Goal: Transaction & Acquisition: Purchase product/service

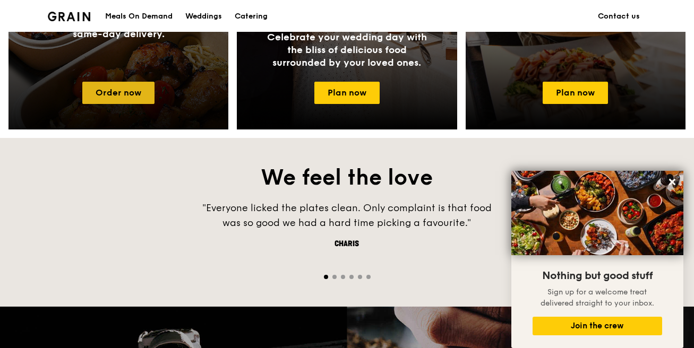
scroll to position [584, 0]
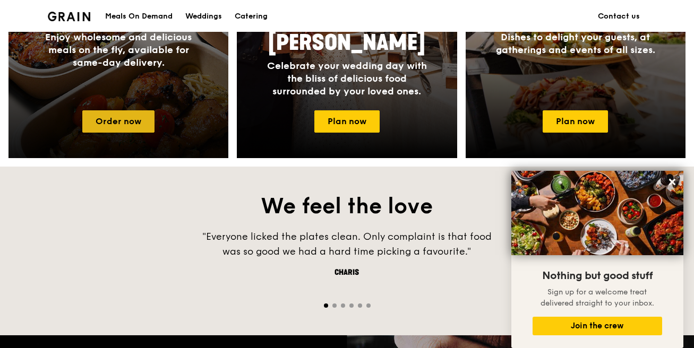
click at [101, 125] on link "Order now" at bounding box center [118, 121] width 72 height 22
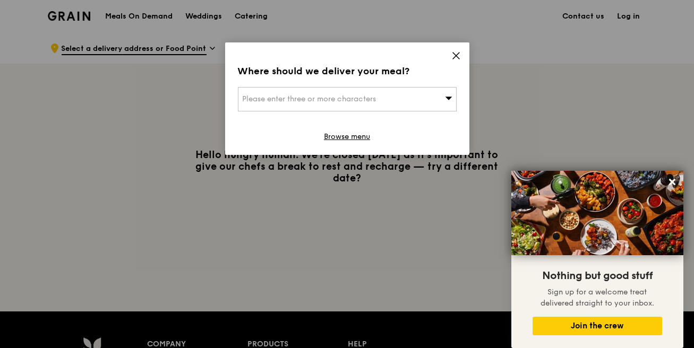
click at [423, 97] on div "Please enter three or more characters" at bounding box center [347, 99] width 219 height 24
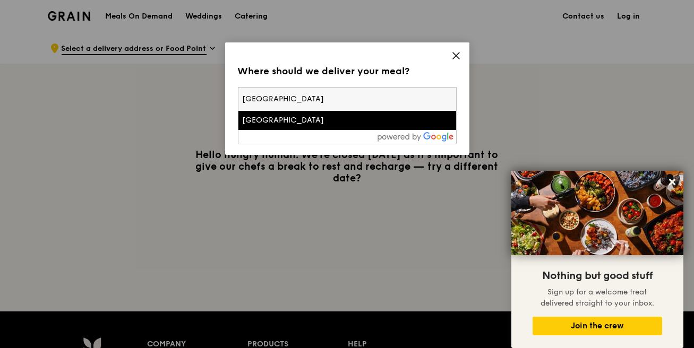
type input "new tech park"
click at [278, 120] on div "New Tech Park" at bounding box center [321, 120] width 157 height 11
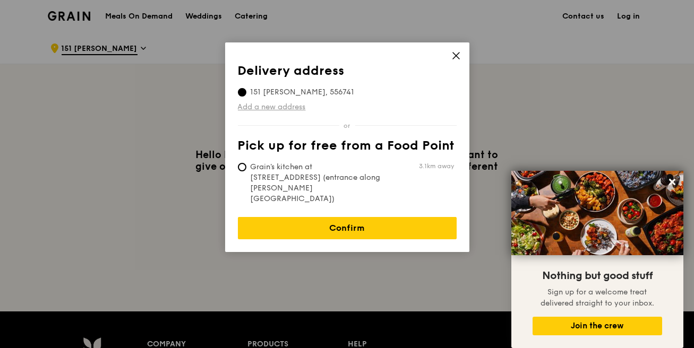
click at [283, 106] on link "Add a new address" at bounding box center [347, 107] width 219 height 11
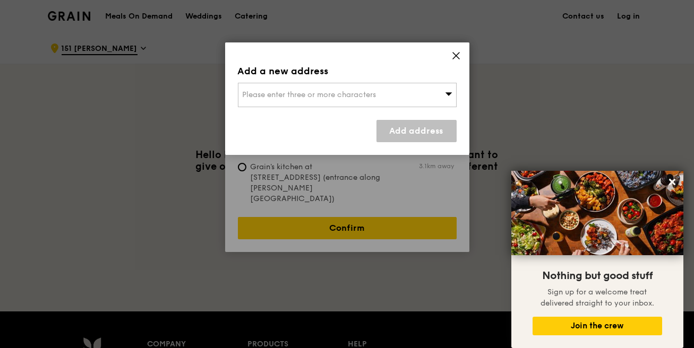
click at [344, 92] on span "Please enter three or more characters" at bounding box center [310, 94] width 134 height 9
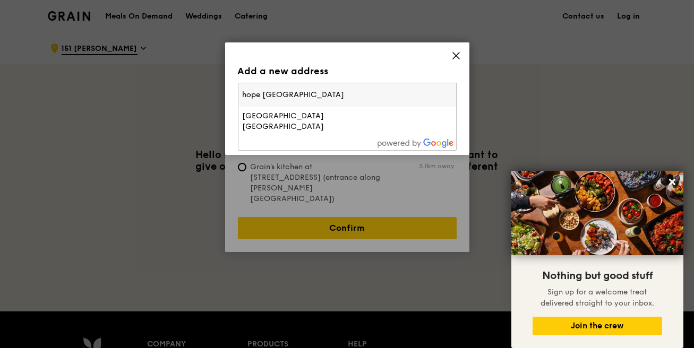
click at [288, 92] on input "hope singapore new tech park" at bounding box center [347, 94] width 218 height 23
type input "hope new tech park"
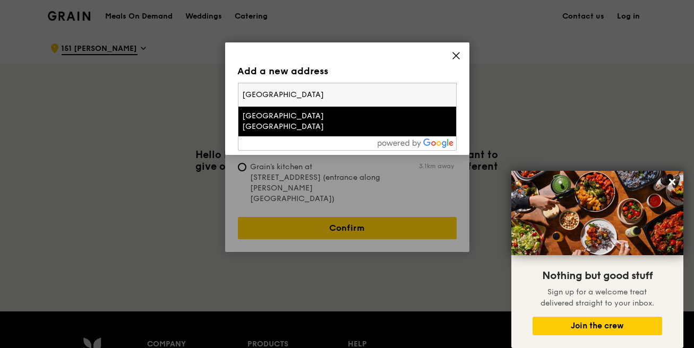
click at [326, 91] on input "hope new tech park" at bounding box center [347, 94] width 218 height 23
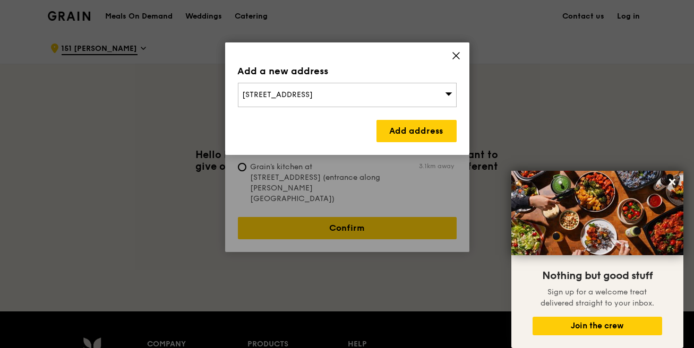
click at [397, 99] on div "410 Joo Chiat Road, Singapore 427636" at bounding box center [347, 95] width 219 height 24
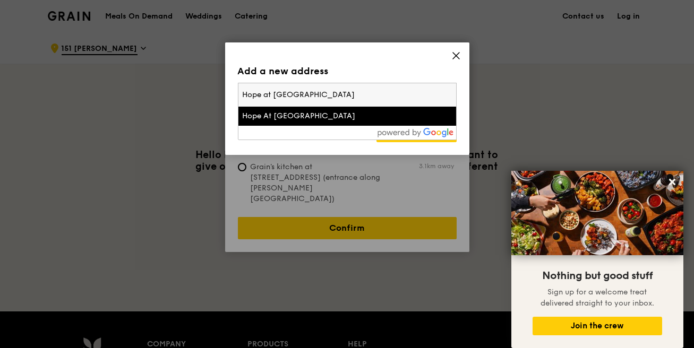
type input "Hope at new tech park"
click at [350, 111] on div "Hope At New Tech Park" at bounding box center [321, 116] width 157 height 11
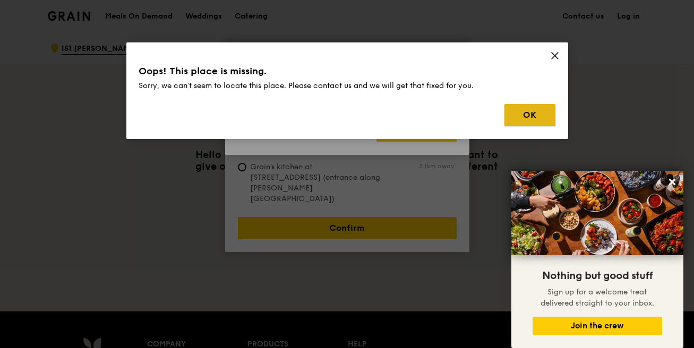
click at [541, 113] on button "OK" at bounding box center [529, 115] width 51 height 22
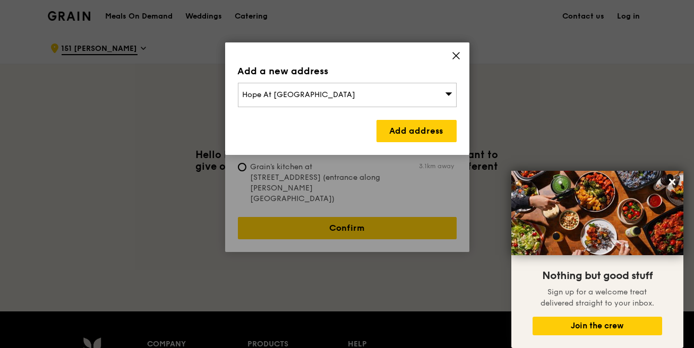
click at [343, 93] on div "Hope At New Tech Park" at bounding box center [347, 95] width 219 height 24
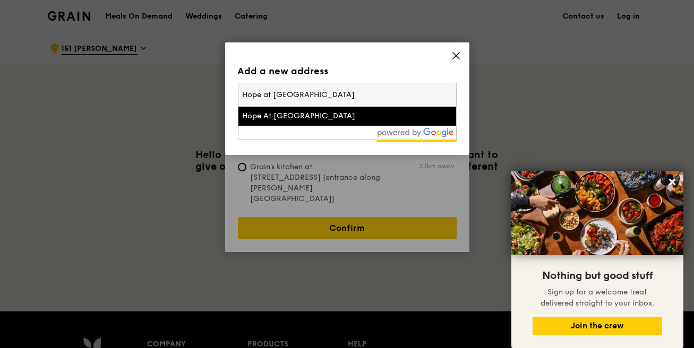
drag, startPoint x: 254, startPoint y: 95, endPoint x: 220, endPoint y: 94, distance: 33.5
click at [220, 94] on div "Add a new address Hope At New Tech Park Hope at new tech park Hope At New Tech …" at bounding box center [347, 174] width 694 height 348
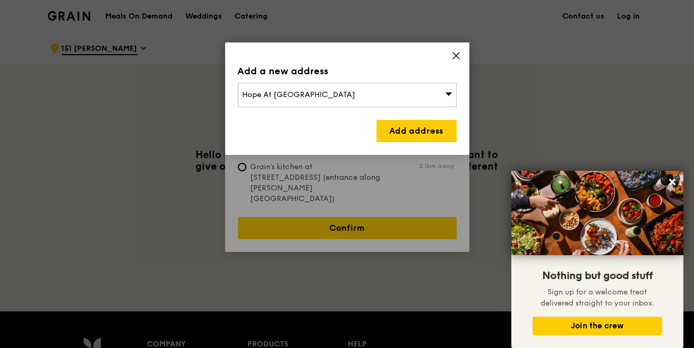
click at [273, 94] on span "Hope At New Tech Park" at bounding box center [299, 94] width 113 height 9
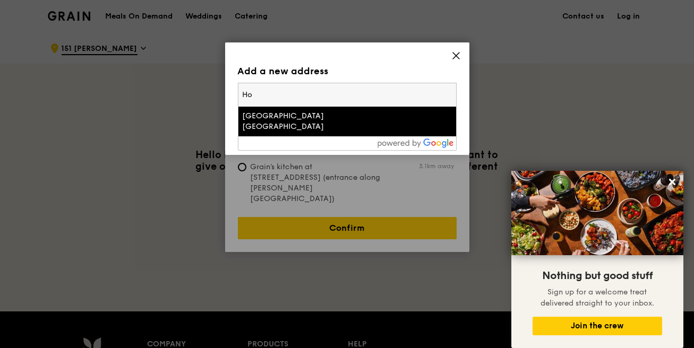
type input "H"
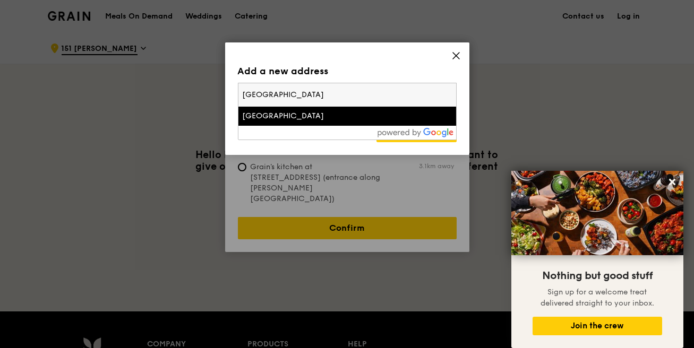
type input "New Tech Park"
click at [298, 120] on div "New Tech Park" at bounding box center [321, 116] width 157 height 11
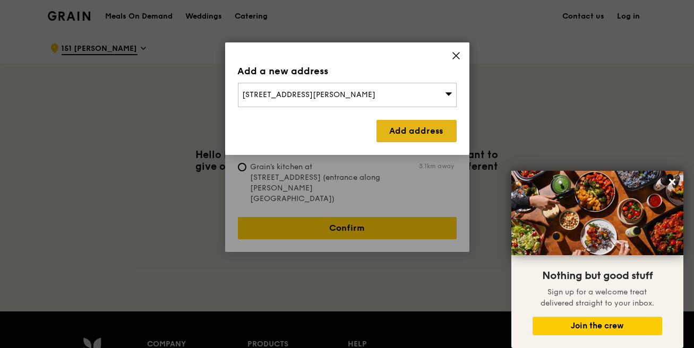
click at [423, 132] on link "Add address" at bounding box center [416, 131] width 80 height 22
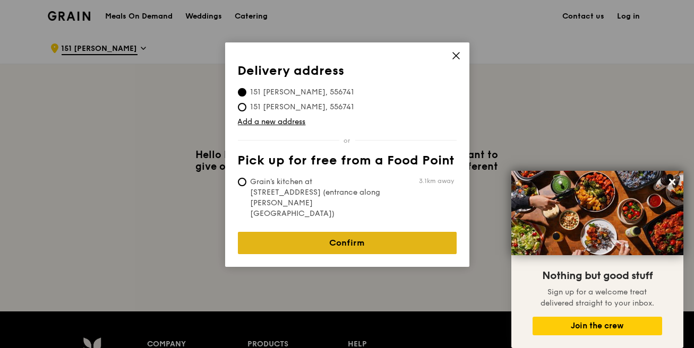
click at [329, 232] on link "Confirm" at bounding box center [347, 243] width 219 height 22
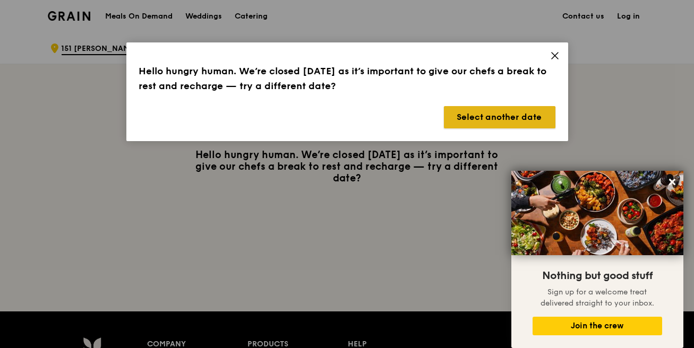
click at [481, 119] on button "Select another date" at bounding box center [499, 117] width 111 height 22
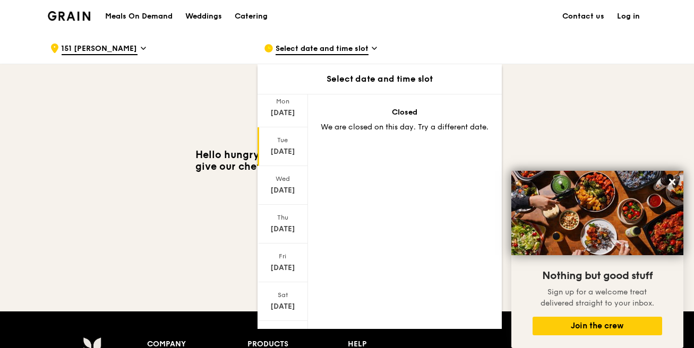
scroll to position [89, 0]
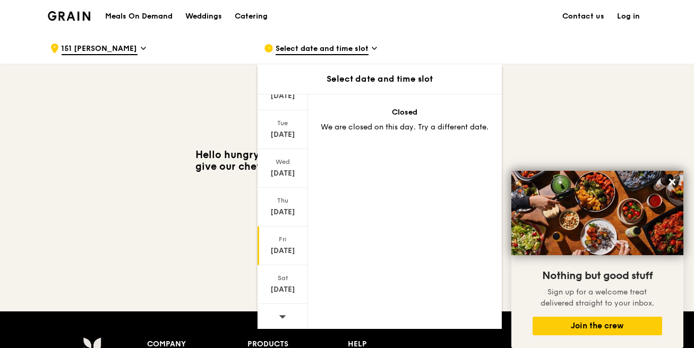
click at [285, 236] on div "Fri" at bounding box center [282, 239] width 47 height 8
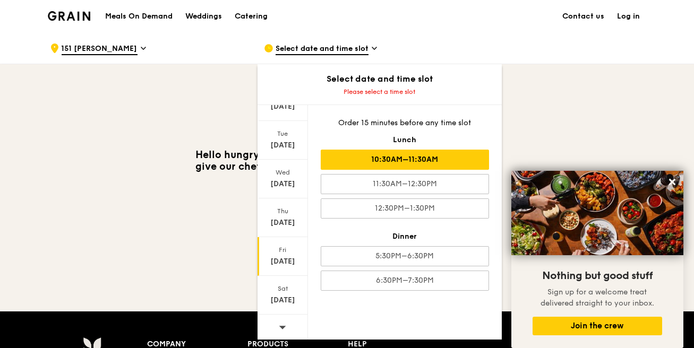
click at [387, 155] on div "10:30AM–11:30AM" at bounding box center [405, 160] width 168 height 20
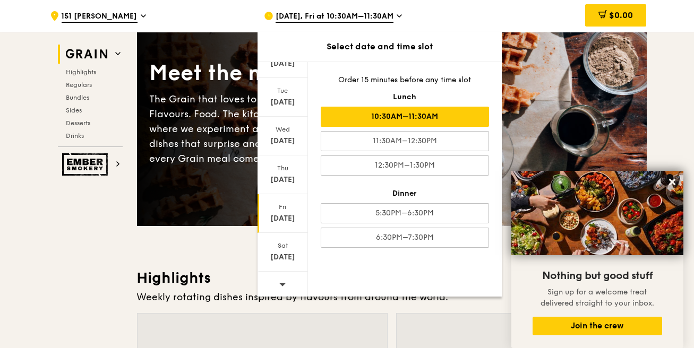
scroll to position [106, 0]
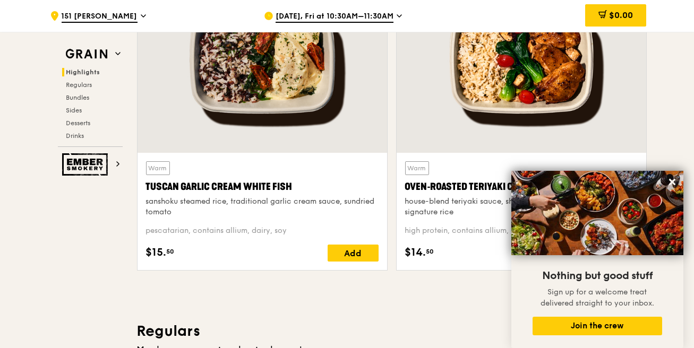
scroll to position [425, 0]
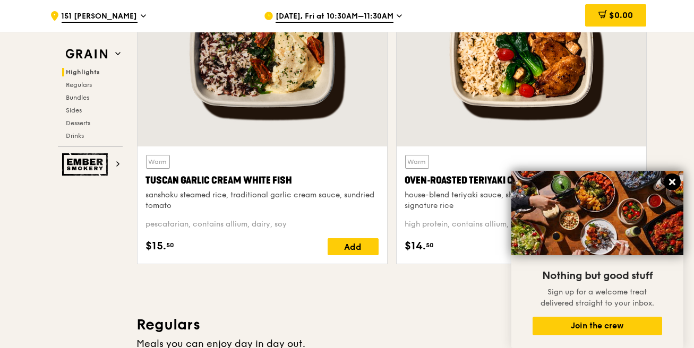
click at [672, 182] on icon at bounding box center [672, 182] width 6 height 6
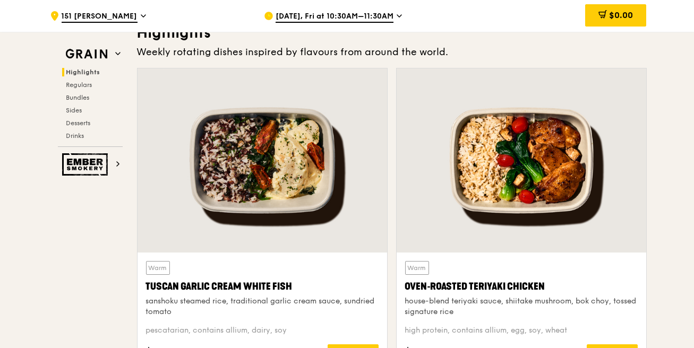
scroll to position [372, 0]
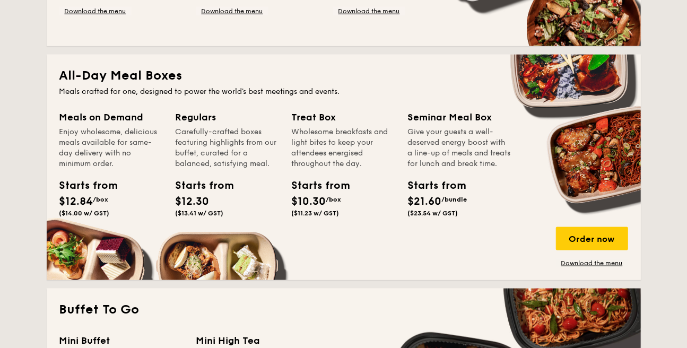
scroll to position [690, 0]
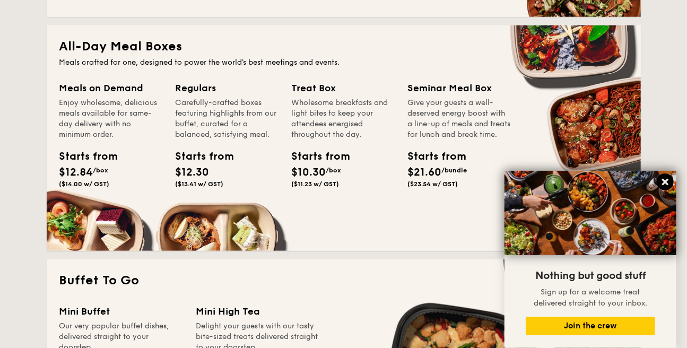
click at [664, 184] on icon at bounding box center [665, 182] width 6 height 6
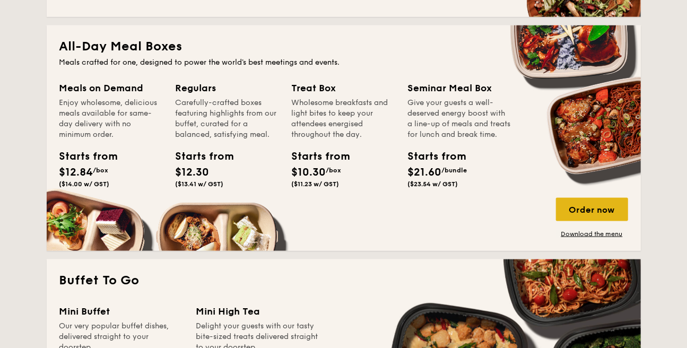
click at [580, 212] on div "Order now" at bounding box center [592, 209] width 72 height 23
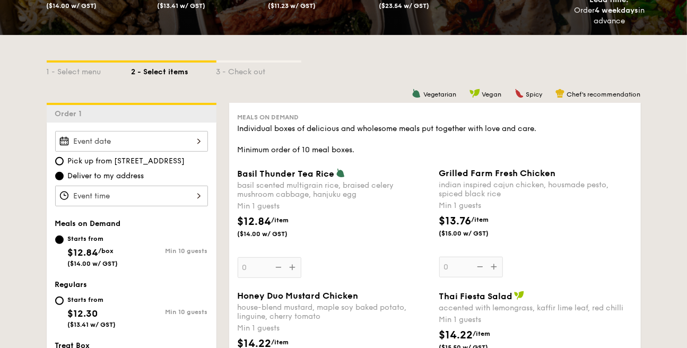
scroll to position [212, 0]
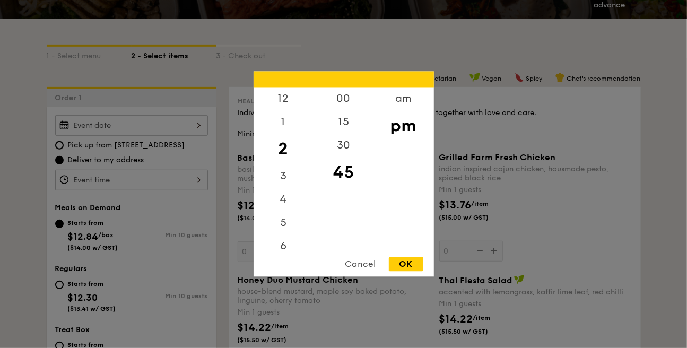
click at [171, 175] on div "12 1 2 3 4 5 6 7 8 9 10 11 00 15 30 45 am pm Cancel OK" at bounding box center [131, 180] width 153 height 21
click at [142, 176] on div at bounding box center [343, 174] width 687 height 348
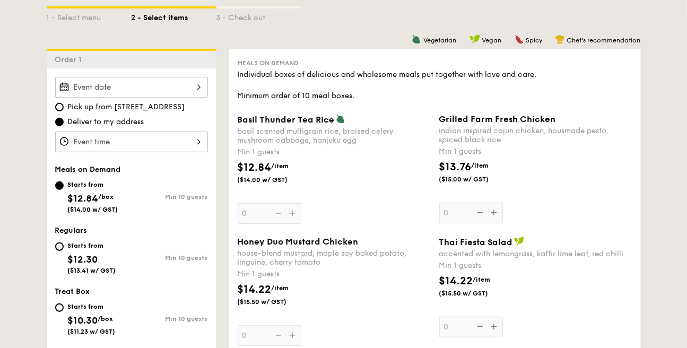
scroll to position [265, 0]
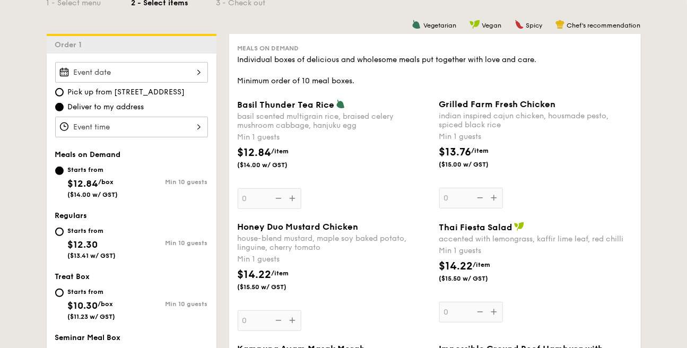
click at [160, 124] on div at bounding box center [131, 127] width 153 height 21
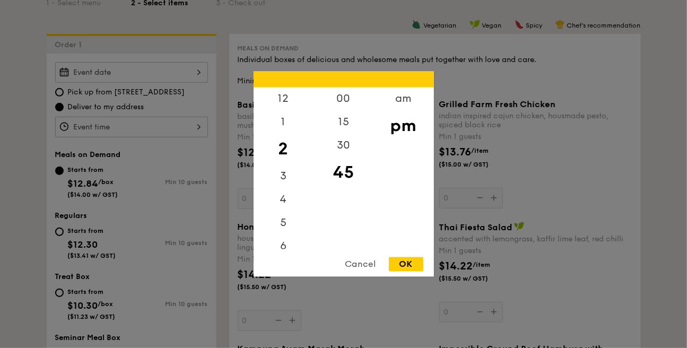
click at [173, 166] on div at bounding box center [343, 174] width 687 height 348
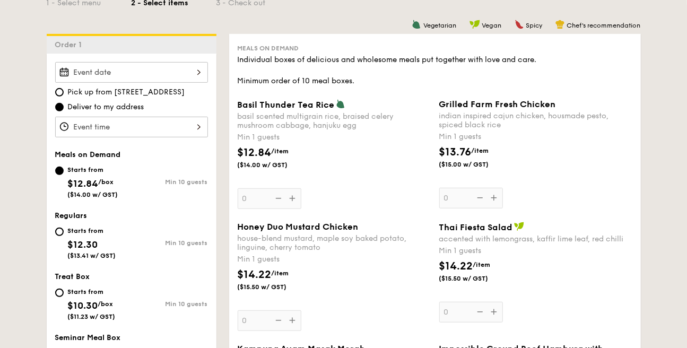
click at [157, 72] on div at bounding box center [131, 72] width 153 height 21
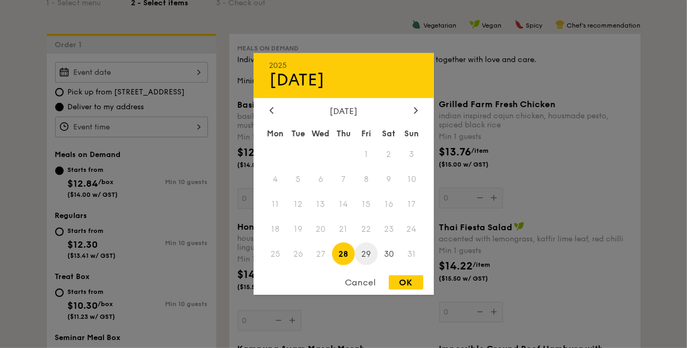
click at [370, 255] on span "29" at bounding box center [366, 254] width 23 height 23
click at [406, 286] on div "OK" at bounding box center [406, 283] width 35 height 14
type input "[DATE]"
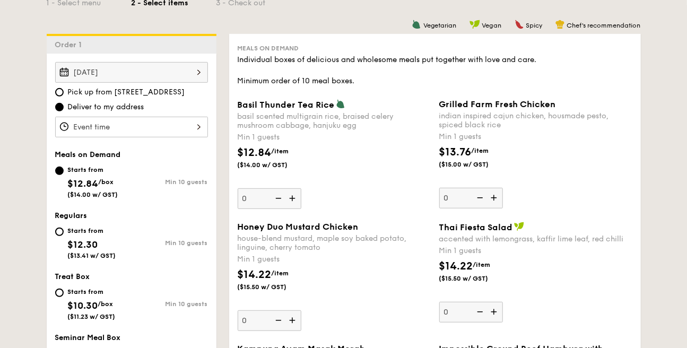
click at [162, 131] on div "12 1 2 3 4 5 6 7 8 9 10 11 00 15 30 45 am pm Cancel OK" at bounding box center [131, 127] width 153 height 21
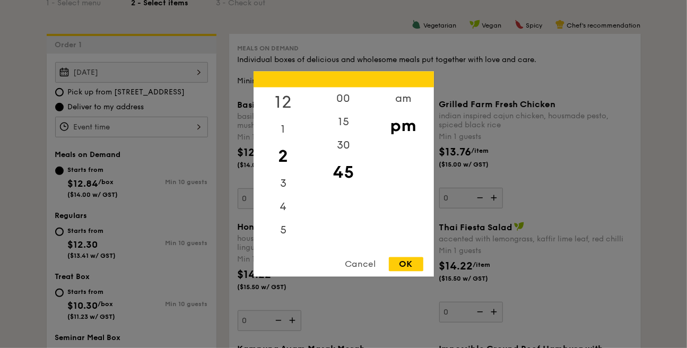
click at [284, 94] on div "12" at bounding box center [284, 103] width 60 height 31
drag, startPoint x: 284, startPoint y: 152, endPoint x: 282, endPoint y: 223, distance: 71.7
click at [282, 231] on div "12 1 2 3 4 5 6 7 8 9 10 11" at bounding box center [284, 169] width 60 height 162
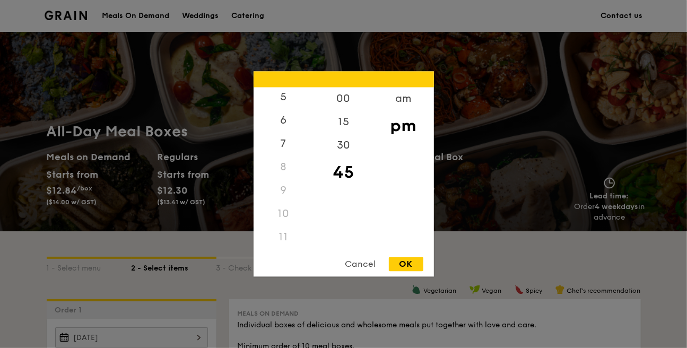
scroll to position [125, 0]
click at [281, 238] on div "11" at bounding box center [284, 238] width 60 height 23
click at [288, 242] on div "11" at bounding box center [284, 238] width 60 height 23
click at [273, 204] on div "10" at bounding box center [284, 214] width 60 height 23
click at [350, 94] on div "00" at bounding box center [344, 103] width 60 height 31
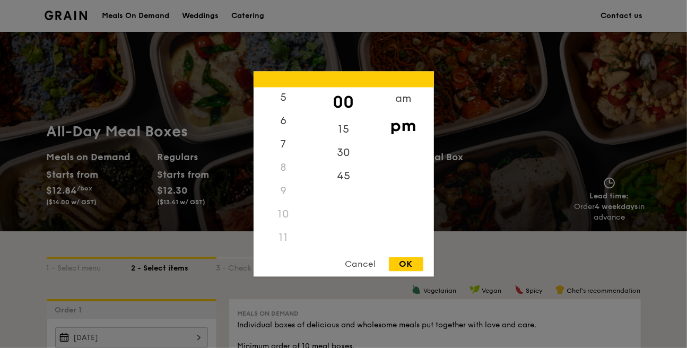
click at [283, 242] on div "11" at bounding box center [284, 238] width 60 height 23
click at [280, 143] on div "7" at bounding box center [284, 147] width 60 height 31
click at [400, 97] on div "am" at bounding box center [404, 103] width 60 height 31
click at [284, 235] on div "11" at bounding box center [284, 240] width 60 height 31
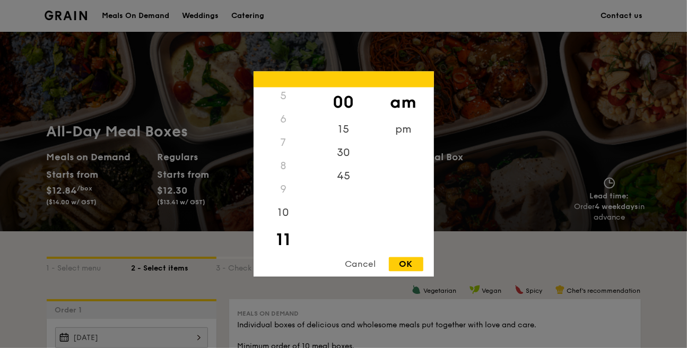
click at [403, 263] on div "OK" at bounding box center [406, 264] width 35 height 14
type input "11:00AM"
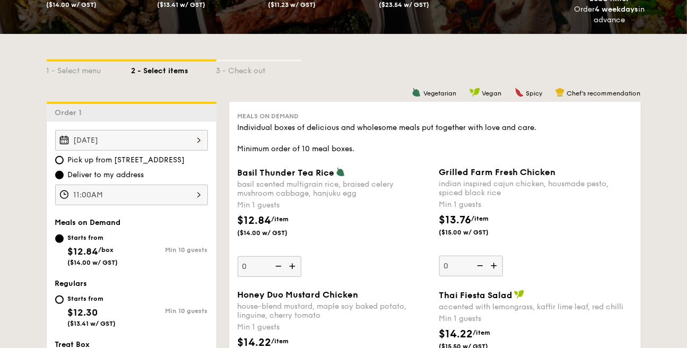
scroll to position [265, 0]
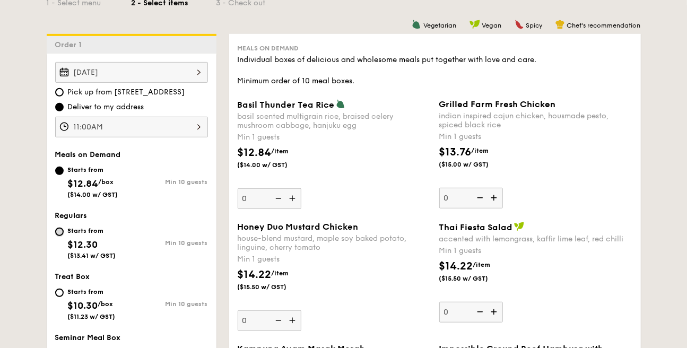
click at [59, 231] on input "Starts from $12.30 ($13.41 w/ GST) Min 10 guests" at bounding box center [59, 232] width 8 height 8
radio input "true"
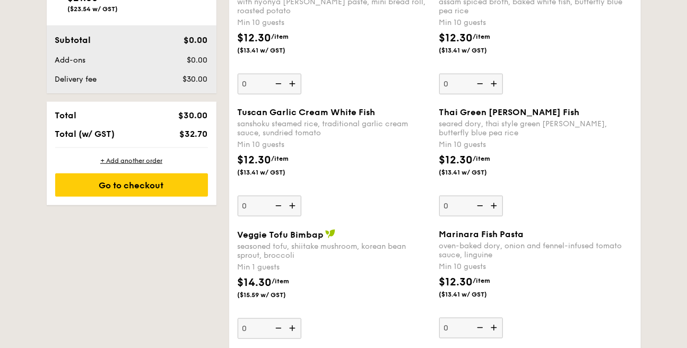
scroll to position [637, 0]
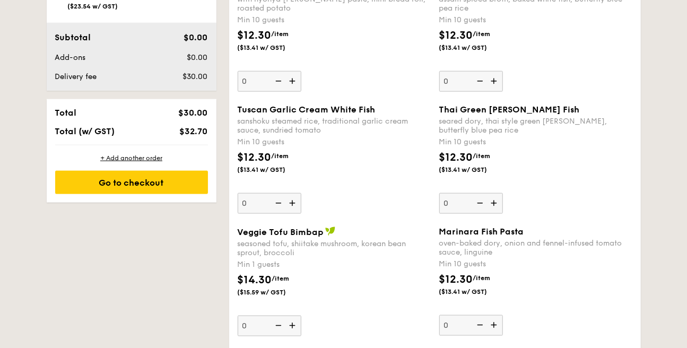
click at [296, 203] on img at bounding box center [294, 203] width 16 height 20
click at [296, 203] on input "0" at bounding box center [270, 203] width 64 height 21
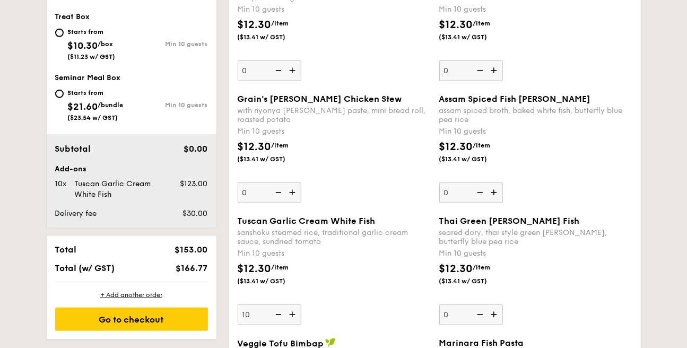
scroll to position [584, 0]
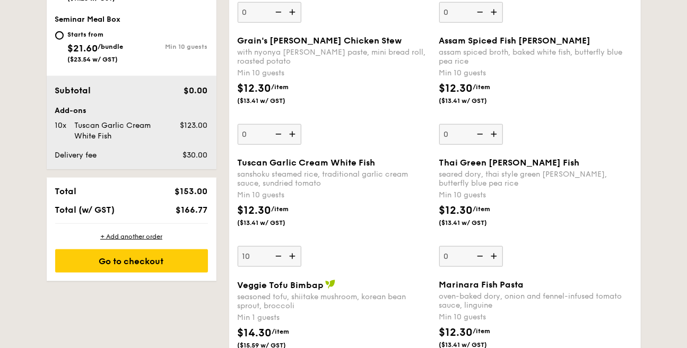
click at [291, 257] on img at bounding box center [294, 256] width 16 height 20
click at [291, 257] on input "10" at bounding box center [270, 256] width 64 height 21
type input "11"
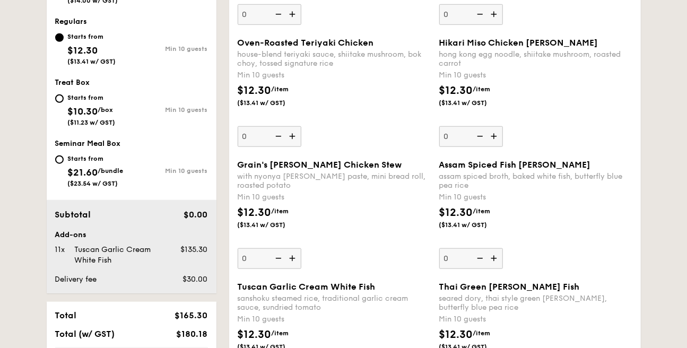
scroll to position [453, 0]
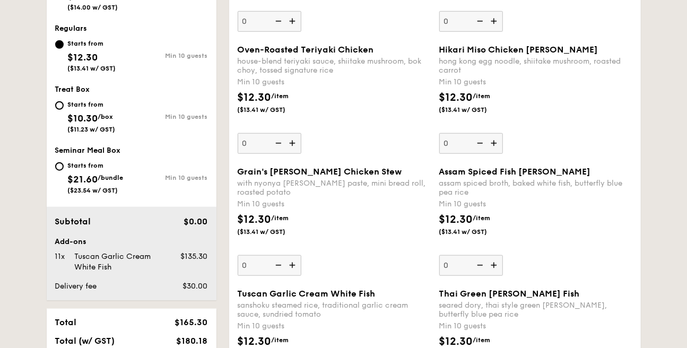
click at [293, 144] on img at bounding box center [294, 143] width 16 height 20
click at [293, 144] on input "0" at bounding box center [270, 143] width 64 height 21
type input "10"
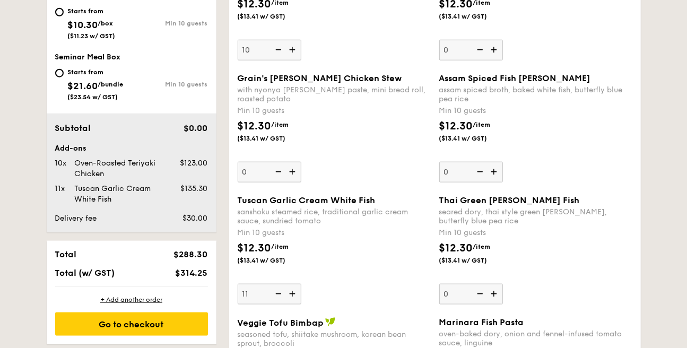
scroll to position [559, 0]
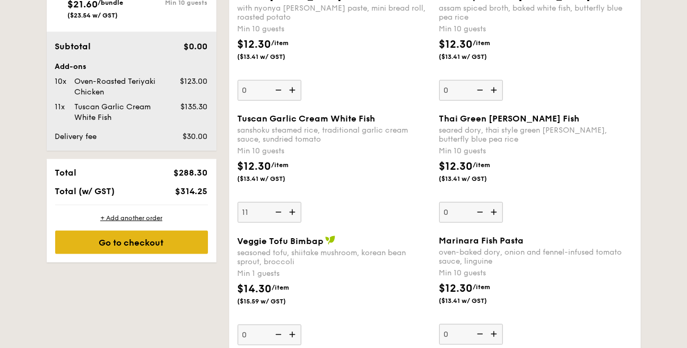
scroll to position [690, 0]
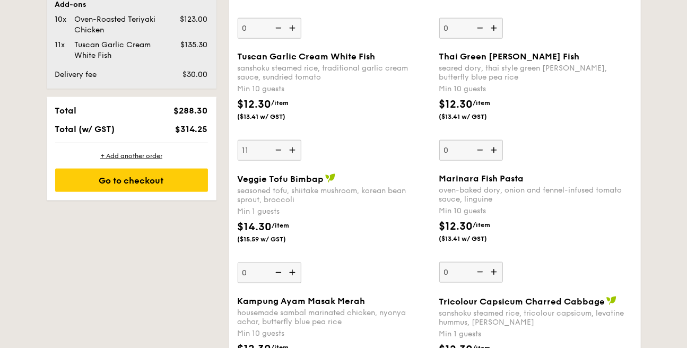
click at [275, 152] on img at bounding box center [278, 150] width 16 height 20
click at [275, 152] on input "11" at bounding box center [270, 150] width 64 height 21
type input "10"
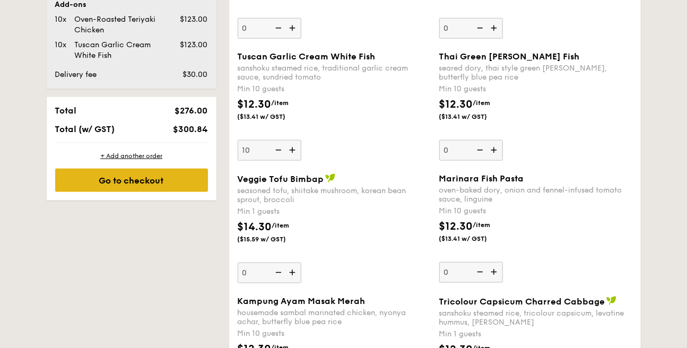
click at [156, 184] on div "Go to checkout" at bounding box center [131, 180] width 153 height 23
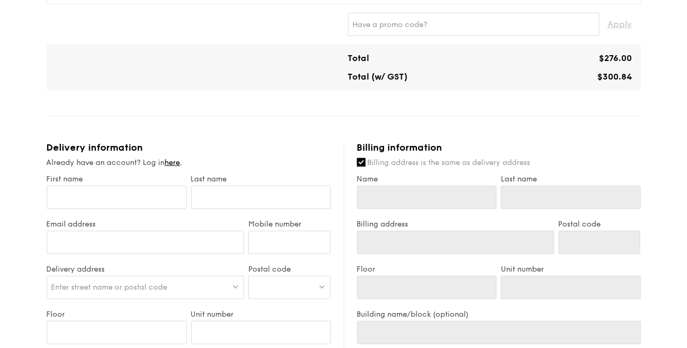
scroll to position [319, 0]
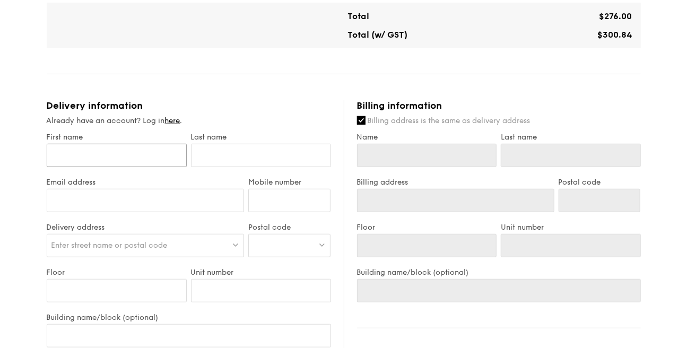
click at [136, 152] on input "First name" at bounding box center [117, 155] width 140 height 23
type input "C"
type input "Ch"
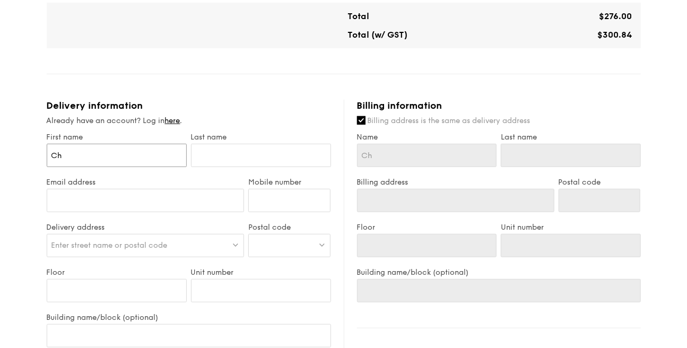
type input "Chl"
type input "Chlo"
type input "[PERSON_NAME]"
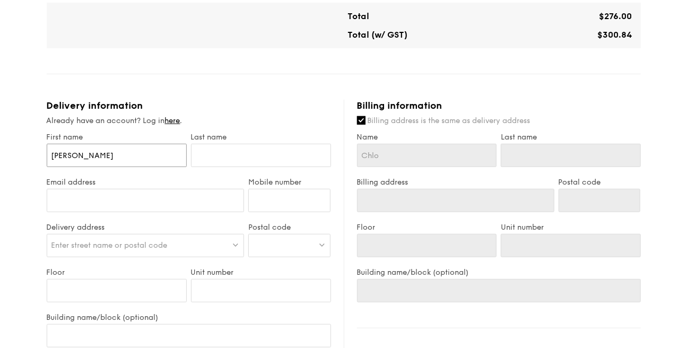
type input "[PERSON_NAME]"
type input "T"
type input "Ta"
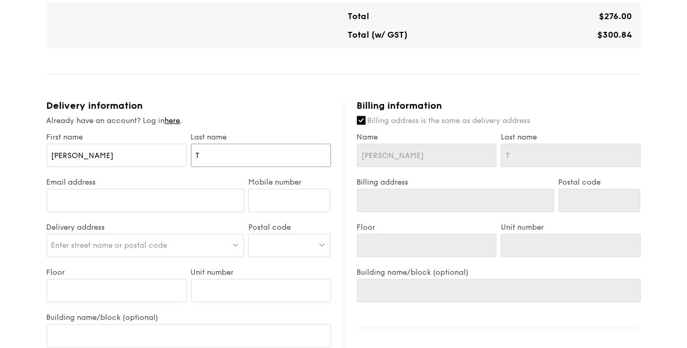
type input "Ta"
type input "Tan"
type input "Tang"
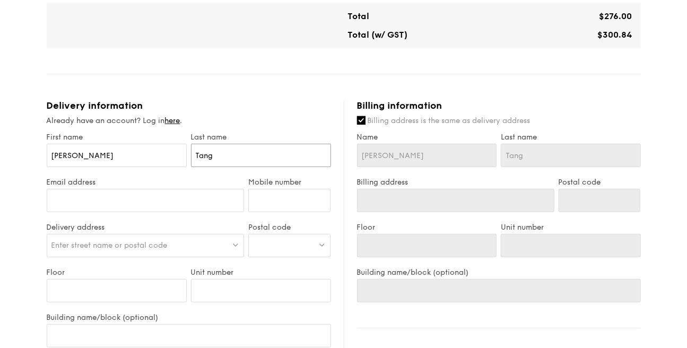
type input "Tang"
type input "[PERSON_NAME][EMAIL_ADDRESS][DOMAIN_NAME]"
type input "97850766"
click at [104, 243] on span "Enter street name or postal code" at bounding box center [109, 245] width 116 height 9
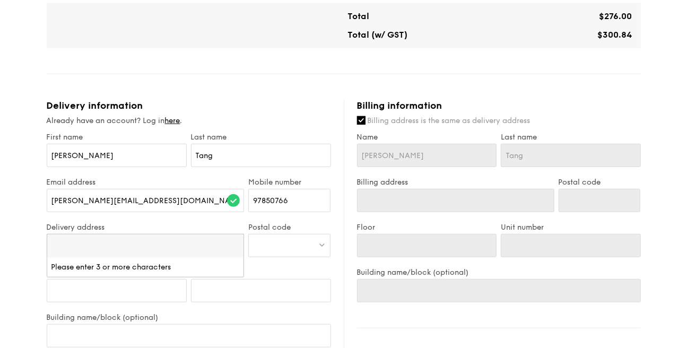
click at [21, 246] on div "1 - Select menu 2 - Select items 3 - Check out Regulars Serving time: [DATE] 11…" at bounding box center [343, 171] width 687 height 981
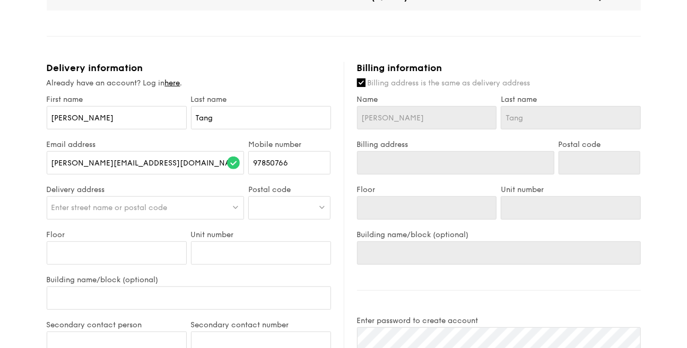
scroll to position [372, 0]
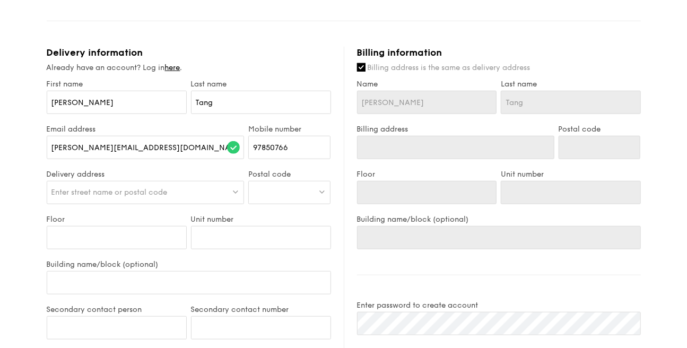
click at [100, 198] on div "Enter street name or postal code" at bounding box center [146, 192] width 198 height 23
click at [266, 187] on div at bounding box center [289, 192] width 82 height 23
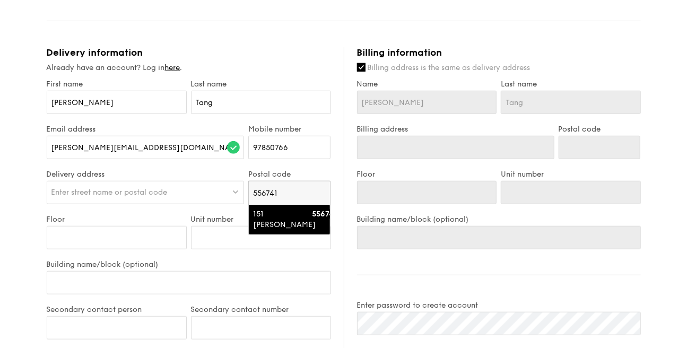
type input "556741"
click at [302, 211] on div "151 [PERSON_NAME]" at bounding box center [280, 219] width 55 height 21
type input "151 [PERSON_NAME]"
type input "556741"
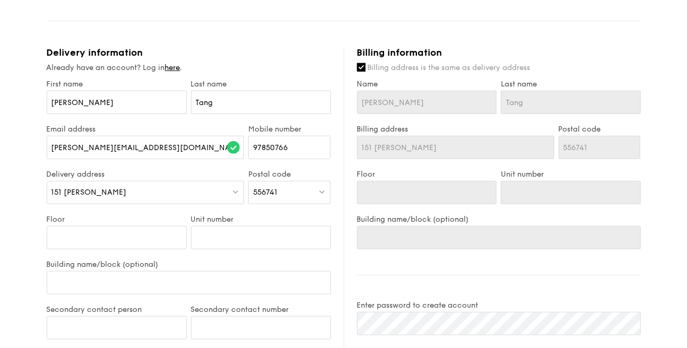
scroll to position [425, 0]
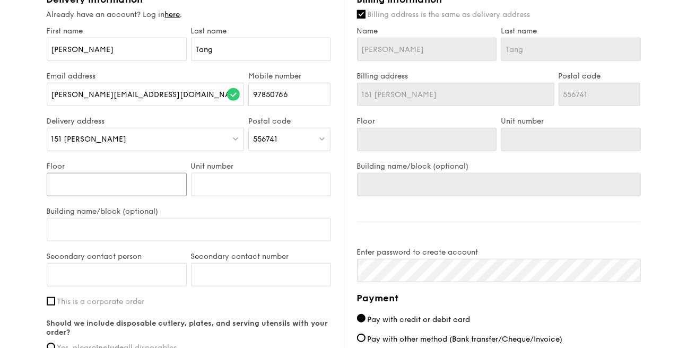
click at [117, 187] on input "Floor" at bounding box center [117, 184] width 140 height 23
click at [203, 185] on input "Unit number" at bounding box center [261, 184] width 140 height 23
click at [237, 181] on input "Unit number" at bounding box center [261, 184] width 140 height 23
paste input "#02-06"
type input "#02-06"
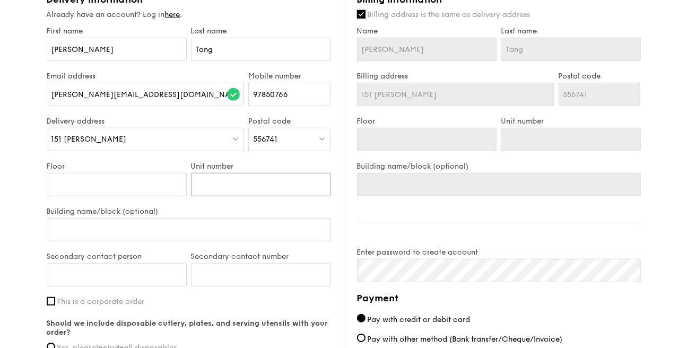
type input "#02-06"
click at [91, 182] on input "Floor" at bounding box center [117, 184] width 140 height 23
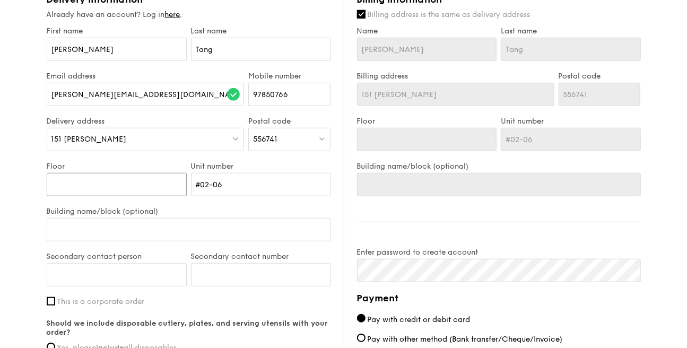
type input "L"
type input "Lo"
type input "Lob"
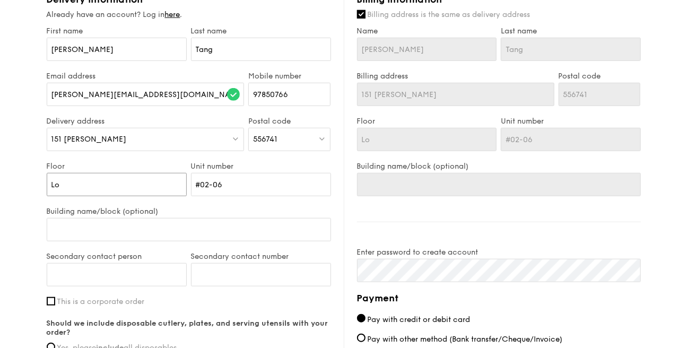
type input "Lob"
type input "[PERSON_NAME]"
type input "Lobby"
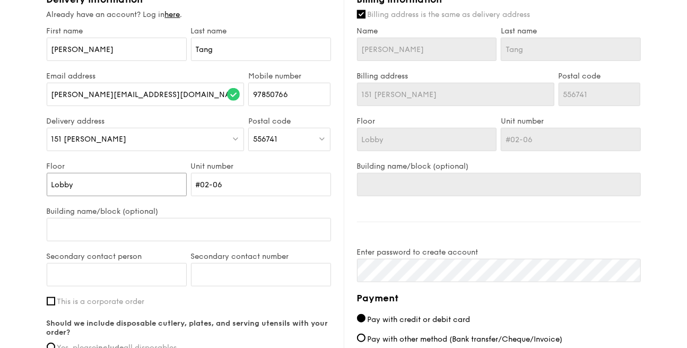
type input "Lobby"
type input "Lobby F"
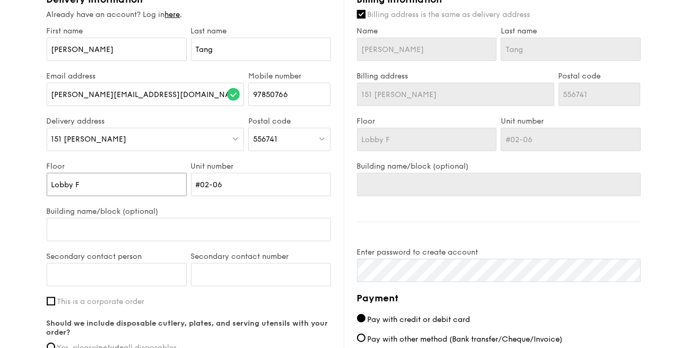
type input "Lobby F"
type input "Lobby F ("
type input "Lobby F (L"
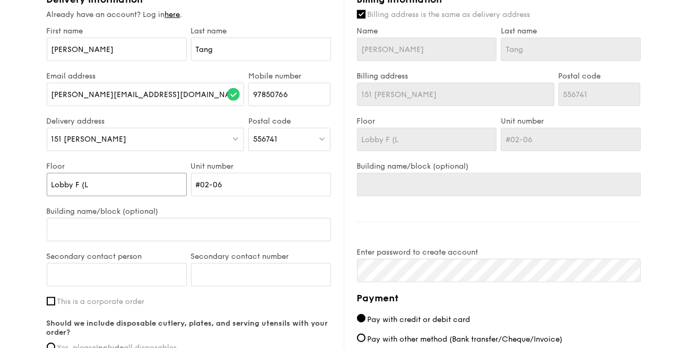
type input "Lobby F (Le"
type input "Lobby F (Lev"
type input "Lobby F (Leve"
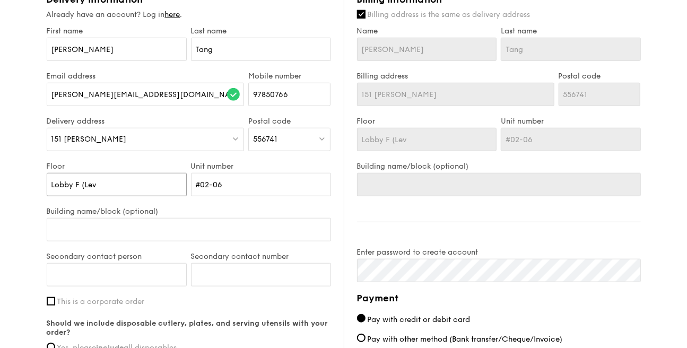
type input "Lobby F (Leve"
type input "Lobby F (Level"
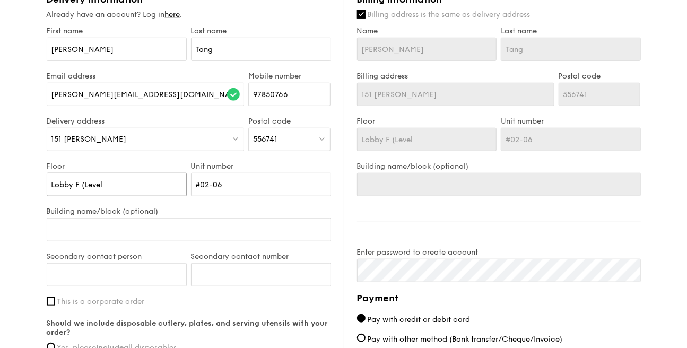
type input "Lobby F (Level 2"
type input "Lobby F (Level 2)"
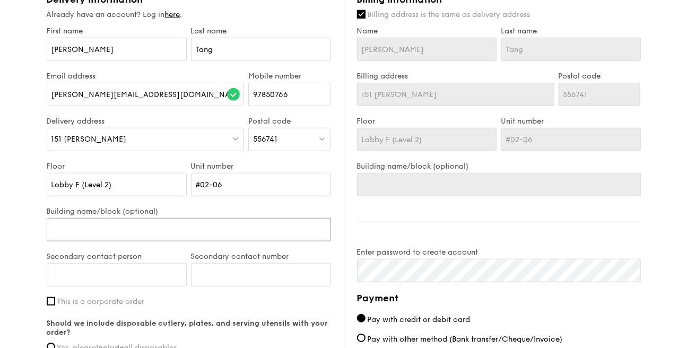
click at [90, 221] on input "Building name/block (optional)" at bounding box center [189, 229] width 285 height 23
type input "H"
type input "Ho"
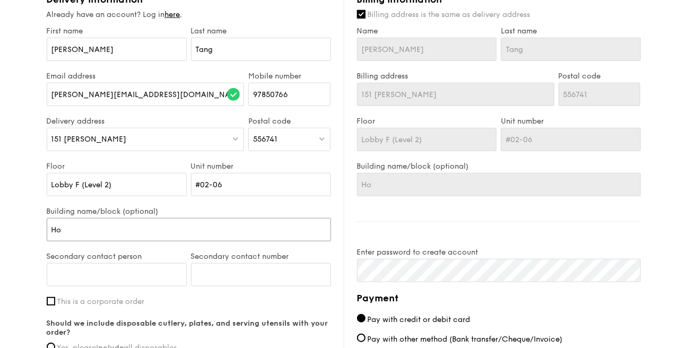
type input "Hop"
type input "Hope"
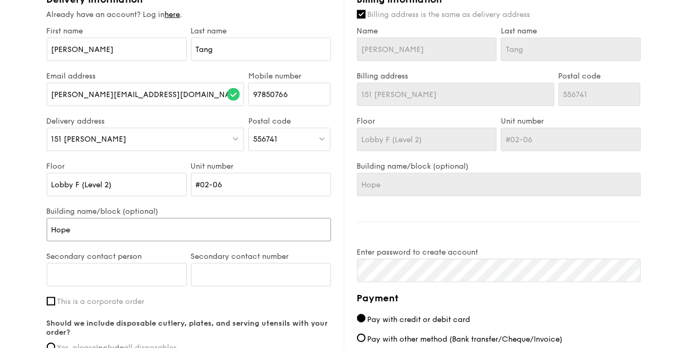
type input "Hope"
type input "Hope @"
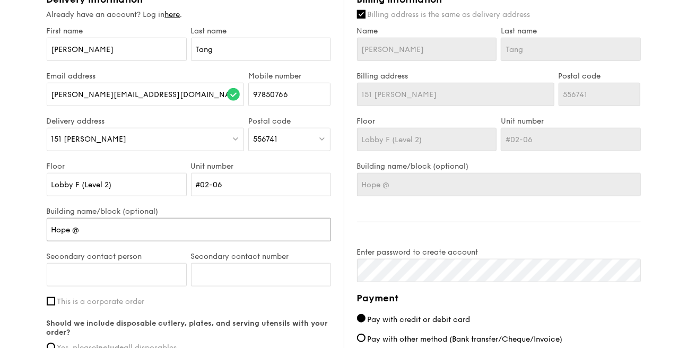
type input "Hope @ N"
type input "Hope @ Ne"
type input "Hope @ New"
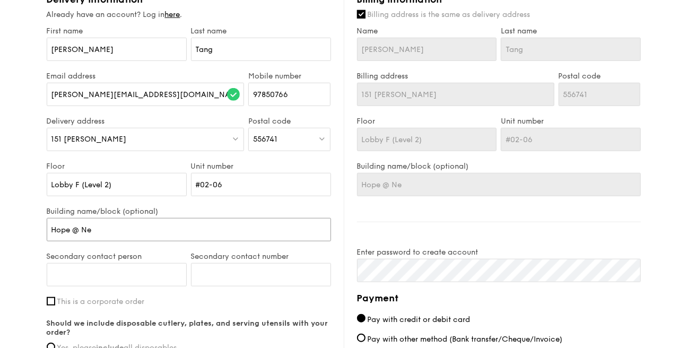
type input "Hope @ New"
type input "Hope @ New T"
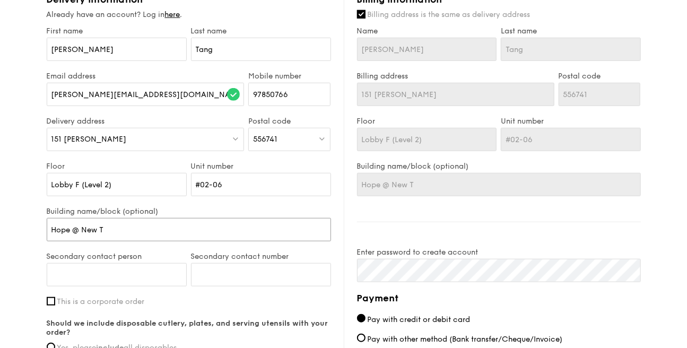
type input "Hope @ [GEOGRAPHIC_DATA]"
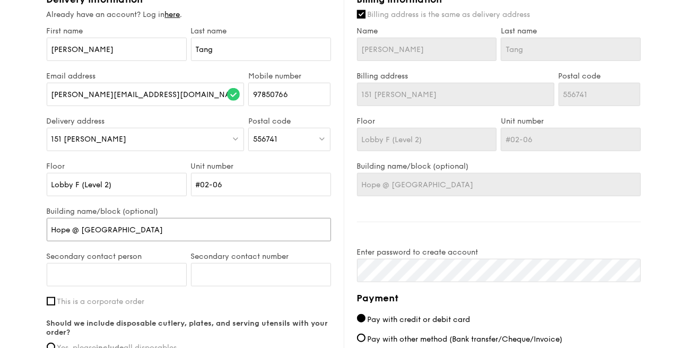
type input "Hope @ [GEOGRAPHIC_DATA]"
type input "Hope @ New Tech P"
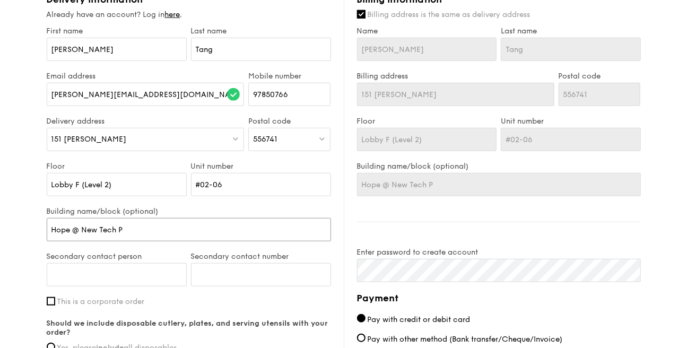
type input "Hope @ New Tech Pa"
type input "Hope @ New Tech Par"
type input "Hope @ [GEOGRAPHIC_DATA]"
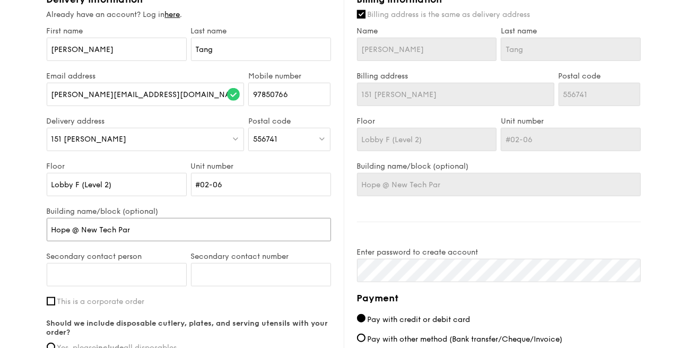
type input "Hope @ [GEOGRAPHIC_DATA]"
type input "Hope @ [GEOGRAPHIC_DATA],"
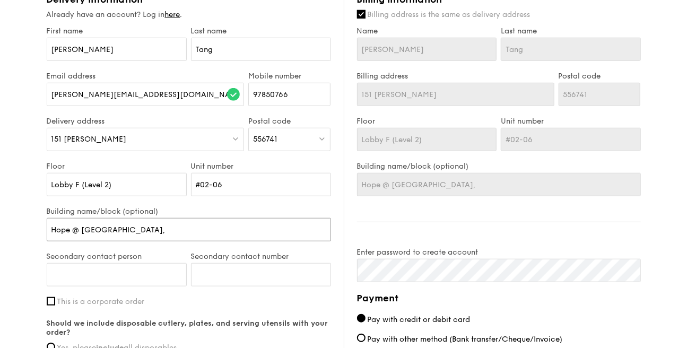
type input "Hope @ [GEOGRAPHIC_DATA], [GEOGRAPHIC_DATA]"
type input "Hope @ [GEOGRAPHIC_DATA],"
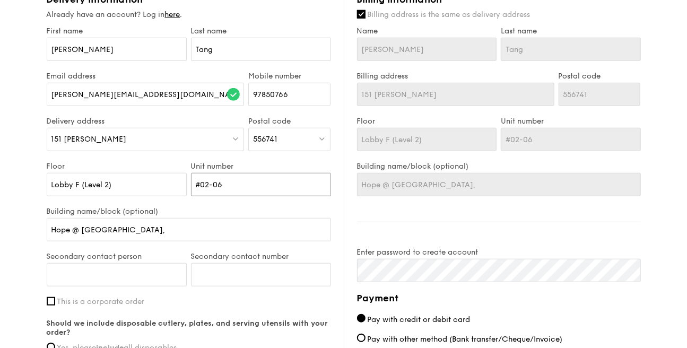
click at [226, 183] on input "#02-06" at bounding box center [261, 184] width 140 height 23
type input "#02-06 ("
type input "#02-06 (L"
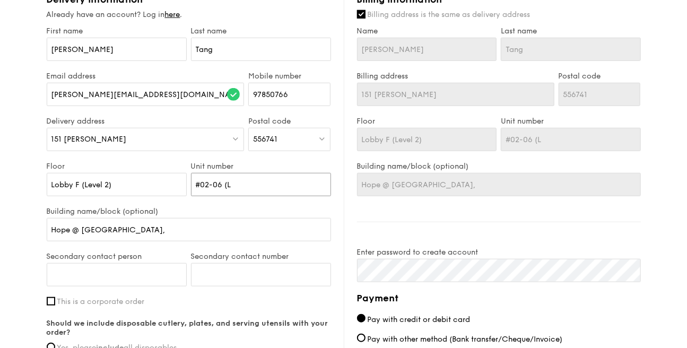
type input "#02-06 (Lo"
type input "#02-06 (Lob"
type input "#02-06 ([PERSON_NAME]"
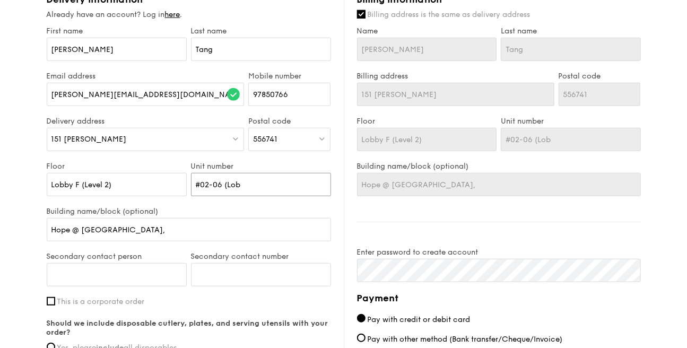
type input "#02-06 ([PERSON_NAME]"
type input "#02-06 (Lobby"
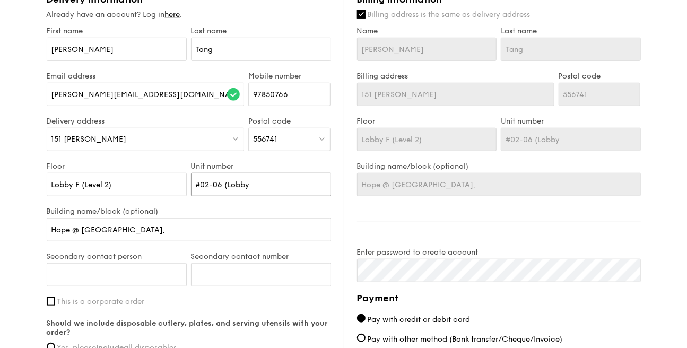
type input "#02-06 (Lobby F"
type input "#02-06 (Lobby F)"
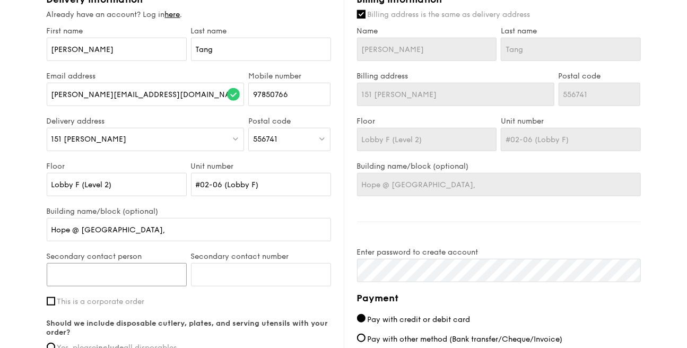
click at [147, 272] on input "Secondary contact person" at bounding box center [117, 274] width 140 height 23
type input "Huanyan"
click at [248, 275] on input "Secondary contact number" at bounding box center [261, 274] width 140 height 23
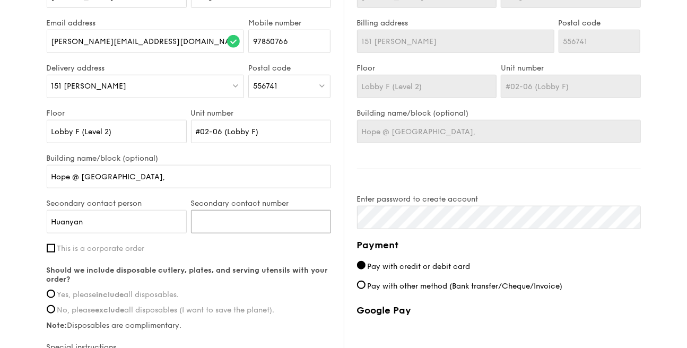
paste input "97902920"
type input "97902920"
click at [53, 249] on input "This is a corporate order" at bounding box center [51, 248] width 8 height 8
checkbox input "true"
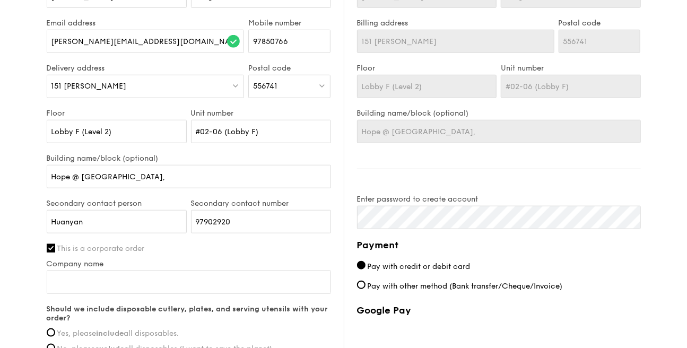
click at [19, 259] on div "1 - Select menu 2 - Select items 3 - Check out Regulars Serving time: [DATE] 11…" at bounding box center [343, 12] width 687 height 981
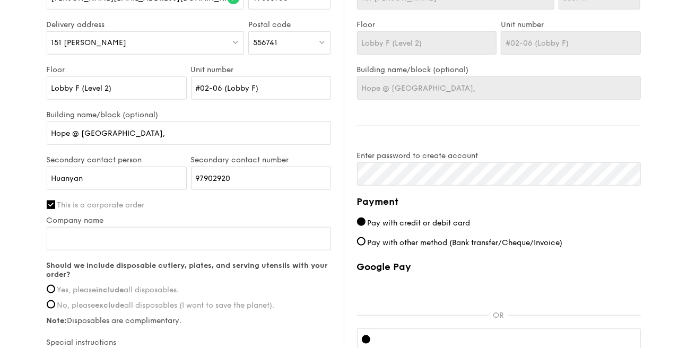
scroll to position [584, 0]
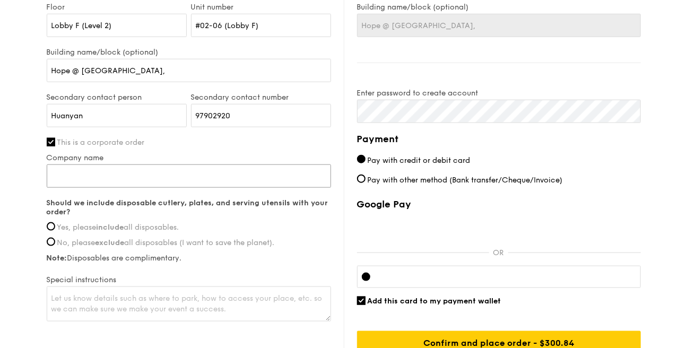
click at [127, 184] on input "Company name" at bounding box center [189, 176] width 285 height 23
type input "Hope [DEMOGRAPHIC_DATA] [GEOGRAPHIC_DATA]"
click at [47, 230] on label "Yes, please include all disposables." at bounding box center [189, 227] width 285 height 9
click at [47, 230] on input "Yes, please include all disposables." at bounding box center [51, 226] width 8 height 8
radio input "true"
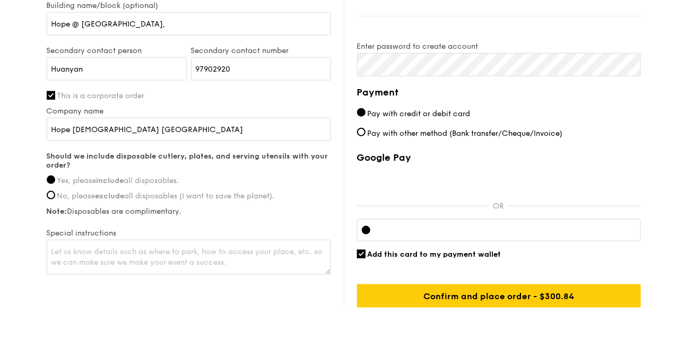
scroll to position [637, 0]
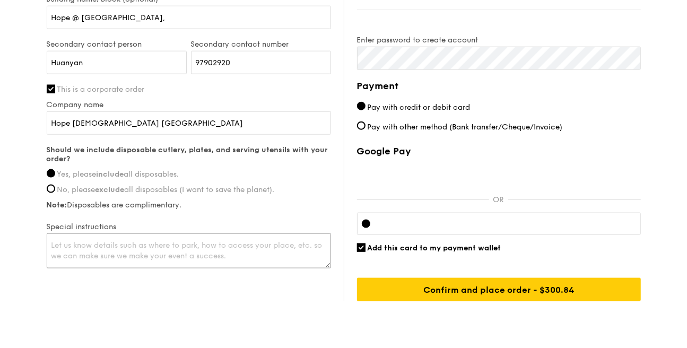
click at [72, 239] on textarea at bounding box center [189, 251] width 285 height 35
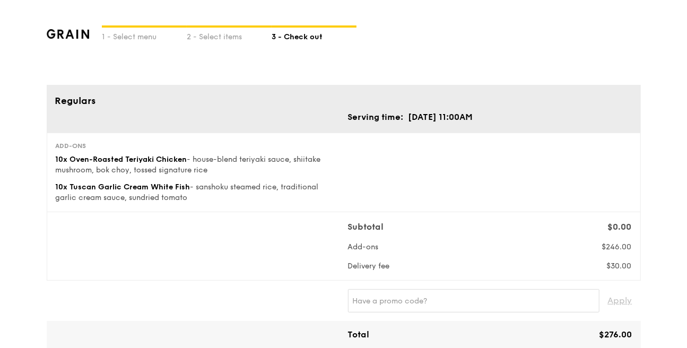
scroll to position [53, 0]
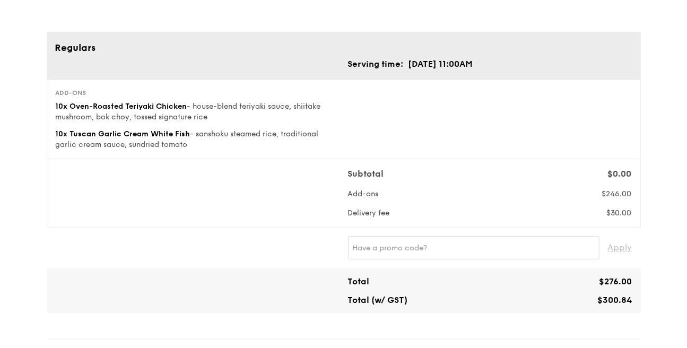
type textarea "We are at Lobby F, level 2 of [GEOGRAPHIC_DATA]."
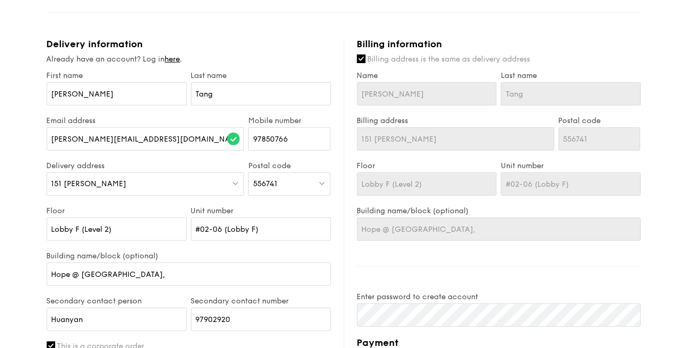
scroll to position [372, 0]
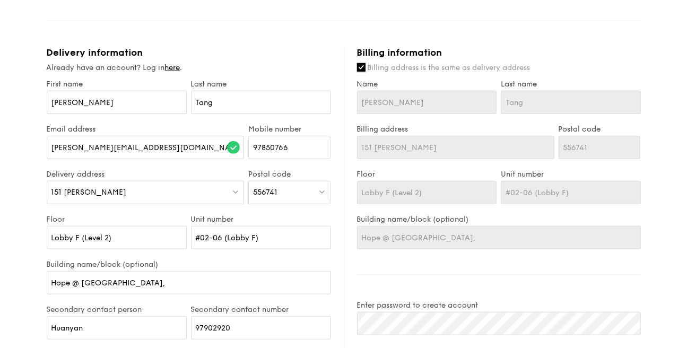
click at [362, 64] on input "Billing address is the same as delivery address" at bounding box center [361, 67] width 8 height 8
checkbox input "false"
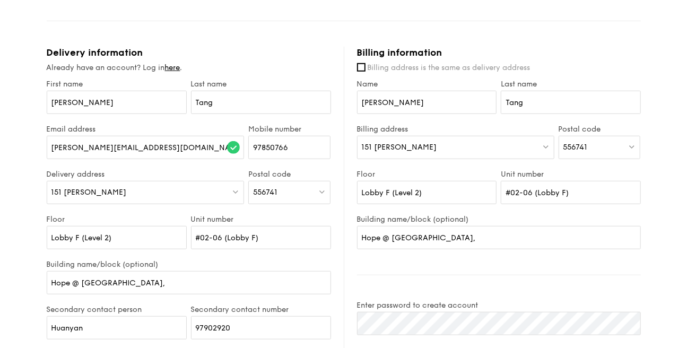
click at [450, 145] on div "151 [PERSON_NAME]" at bounding box center [455, 147] width 197 height 23
type input "C"
click at [599, 147] on div "556741" at bounding box center [600, 147] width 82 height 23
type input "339407"
click at [573, 173] on div "[STREET_ADDRESS]" at bounding box center [591, 169] width 55 height 11
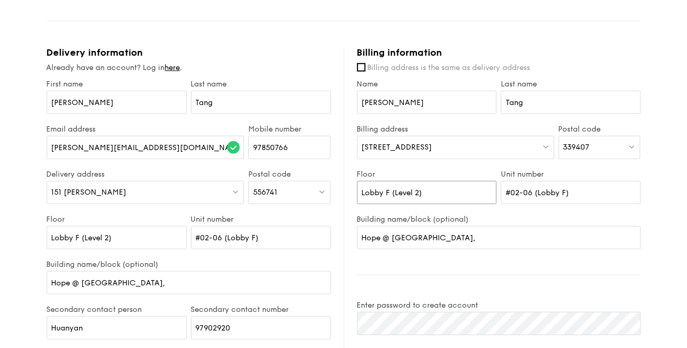
drag, startPoint x: 436, startPoint y: 194, endPoint x: 384, endPoint y: 194, distance: 52.0
click at [384, 194] on input "Lobby F (Level 2)" at bounding box center [427, 192] width 140 height 23
paste input "06-05"
type input "06-05"
drag, startPoint x: 577, startPoint y: 191, endPoint x: 461, endPoint y: 191, distance: 116.3
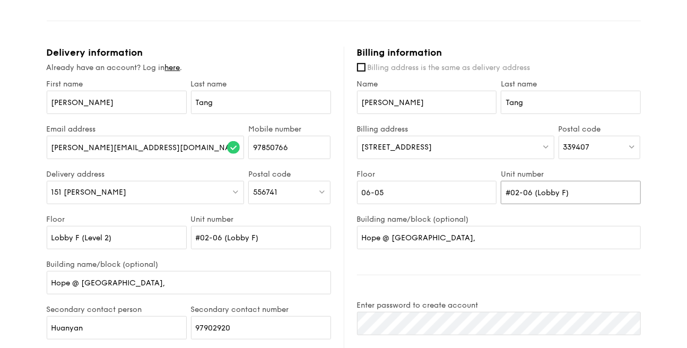
click at [461, 191] on div "Floor 06-05 Unit number #02-06 (Lobby F)" at bounding box center [499, 192] width 288 height 45
paste input "06-05"
type input "06-05"
drag, startPoint x: 391, startPoint y: 191, endPoint x: 317, endPoint y: 192, distance: 73.3
click at [317, 192] on div "Delivery information Already have an account? Log in here . First name [PERSON_…" at bounding box center [344, 307] width 595 height 520
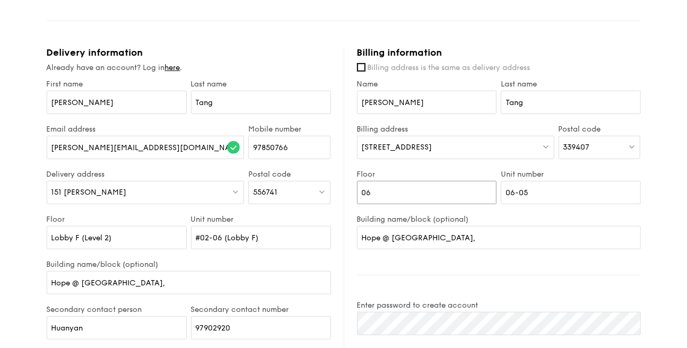
type input "06"
drag, startPoint x: 519, startPoint y: 194, endPoint x: 480, endPoint y: 194, distance: 38.8
click at [480, 194] on div "Floor 06 Unit number 06-05" at bounding box center [499, 192] width 288 height 45
type input "05"
click at [429, 240] on input "Hope @ [GEOGRAPHIC_DATA]," at bounding box center [499, 237] width 284 height 23
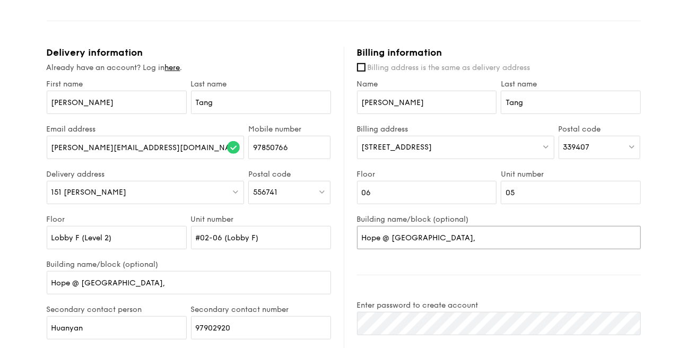
drag, startPoint x: 478, startPoint y: 238, endPoint x: 337, endPoint y: 231, distance: 141.4
click at [337, 231] on div "Delivery information Already have an account? Log in here . First name [PERSON_…" at bounding box center [344, 307] width 595 height 520
click at [381, 237] on input "Hope [GEOGRAPHIC_DATA]" at bounding box center [499, 237] width 284 height 23
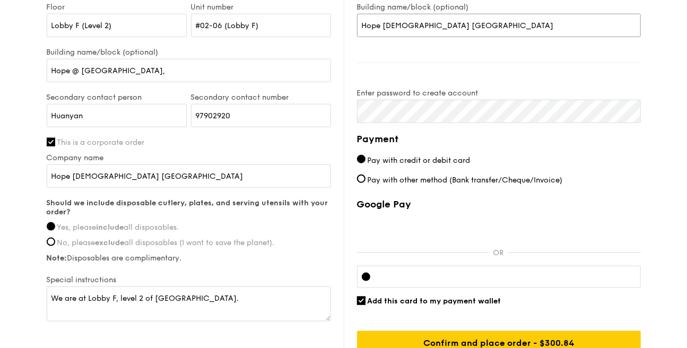
scroll to position [637, 0]
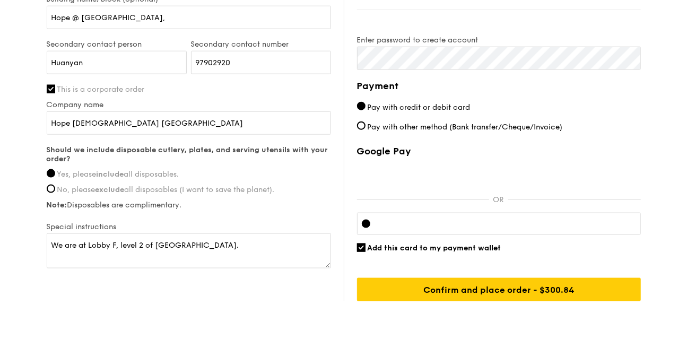
type input "Hope [DEMOGRAPHIC_DATA] [GEOGRAPHIC_DATA]"
click at [363, 248] on input "Add this card to my payment wallet" at bounding box center [361, 248] width 8 height 8
checkbox input "false"
click at [359, 107] on input "Pay with credit or debit card" at bounding box center [361, 106] width 8 height 8
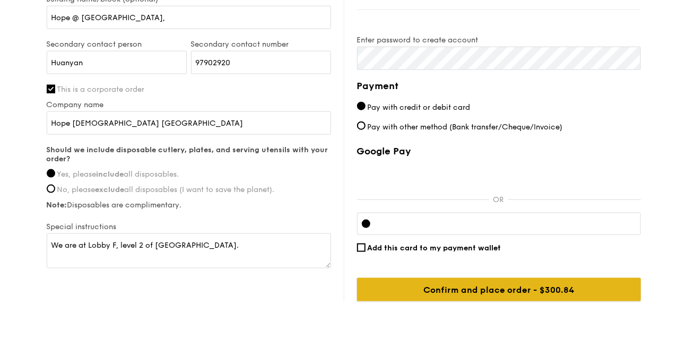
click at [480, 288] on input "Confirm and place order - $300.84" at bounding box center [499, 289] width 284 height 23
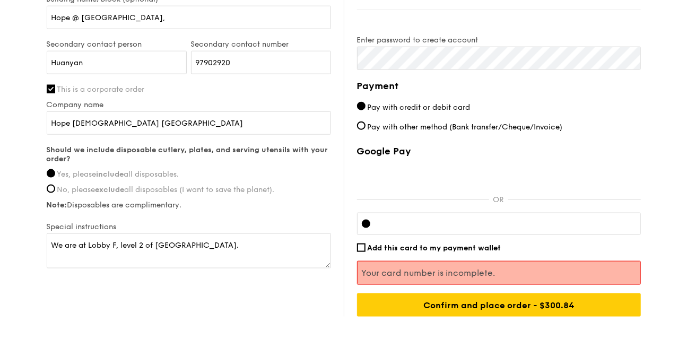
click at [561, 244] on div "Add this card to my payment wallet" at bounding box center [499, 248] width 284 height 9
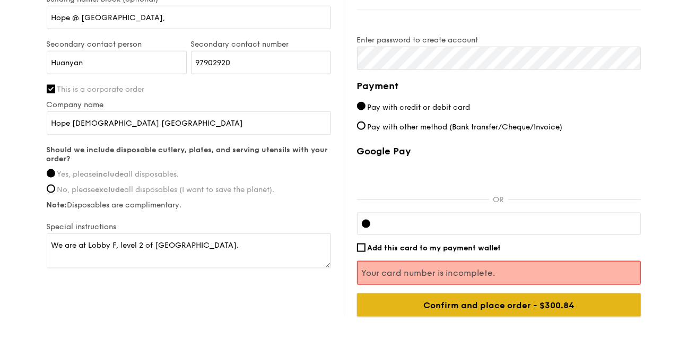
click at [499, 306] on input "Confirm and place order - $300.84" at bounding box center [499, 305] width 284 height 23
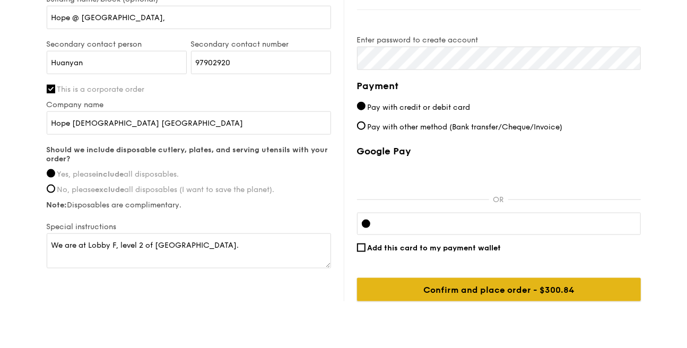
click at [493, 284] on input "Confirm and place order - $300.84" at bounding box center [499, 289] width 284 height 23
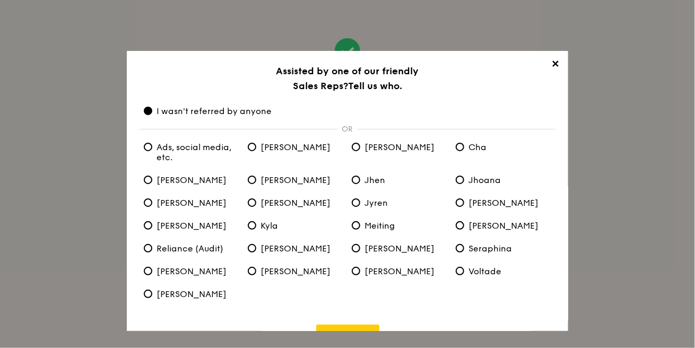
scroll to position [29, 0]
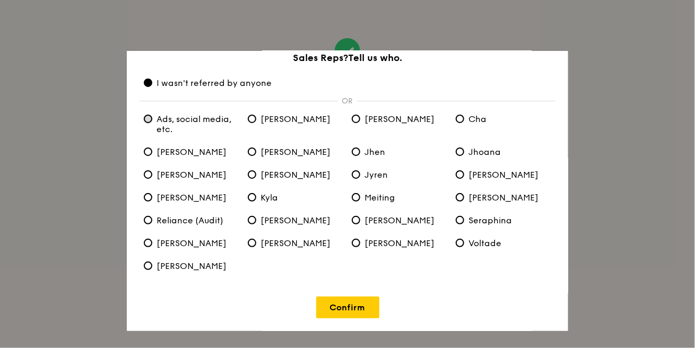
click at [146, 120] on etc\ "Ads, social media, etc." at bounding box center [148, 119] width 8 height 8
radio etc\ "true"
radio anyone "false"
click at [342, 307] on link "Confirm" at bounding box center [347, 308] width 63 height 22
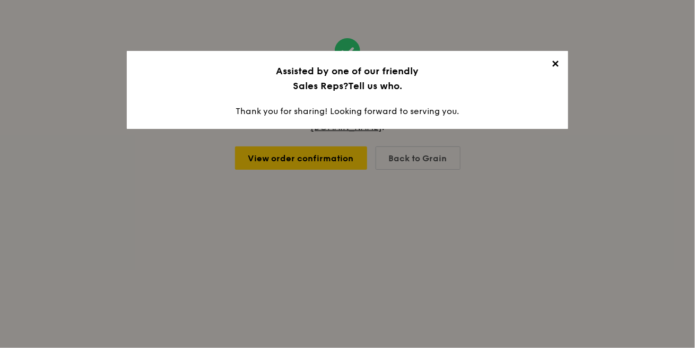
scroll to position [0, 0]
click at [562, 65] on span "✕" at bounding box center [555, 65] width 15 height 15
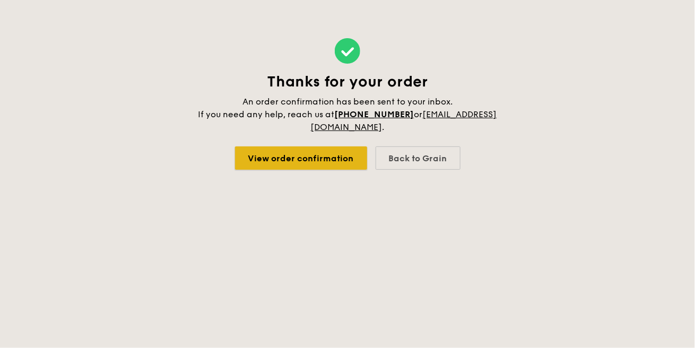
click at [314, 160] on link "View order confirmation" at bounding box center [301, 158] width 132 height 23
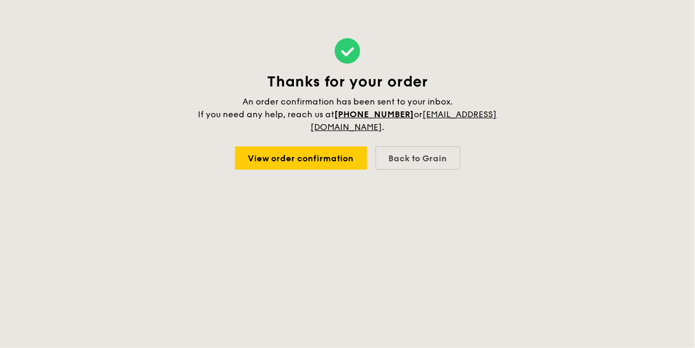
drag, startPoint x: 399, startPoint y: 115, endPoint x: 362, endPoint y: 94, distance: 42.3
click at [354, 86] on span "Thanks for your order" at bounding box center [347, 82] width 161 height 18
drag, startPoint x: 378, startPoint y: 116, endPoint x: 441, endPoint y: 115, distance: 62.1
click at [441, 115] on span "An order confirmation has been sent to your inbox. If you need any help, reach …" at bounding box center [348, 115] width 299 height 36
copy span "[PHONE_NUMBER]"
